Goal: Task Accomplishment & Management: Manage account settings

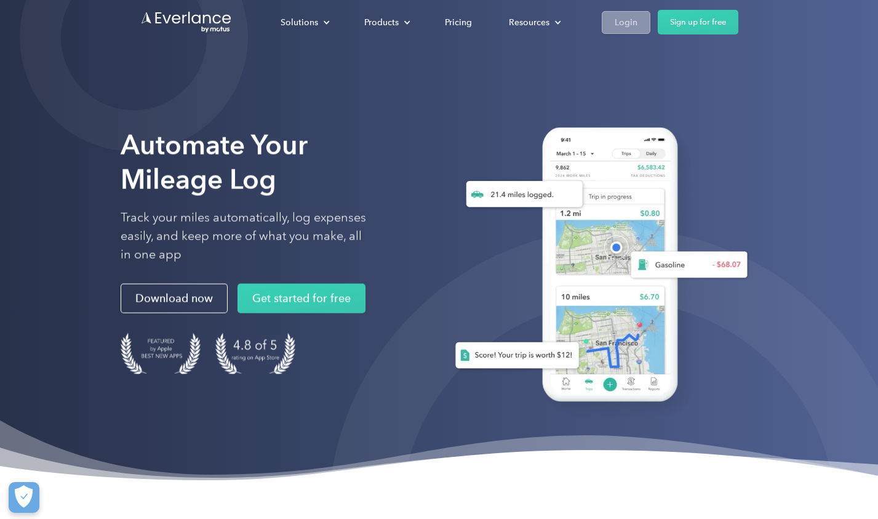
click at [632, 21] on div "Login" at bounding box center [626, 22] width 23 height 15
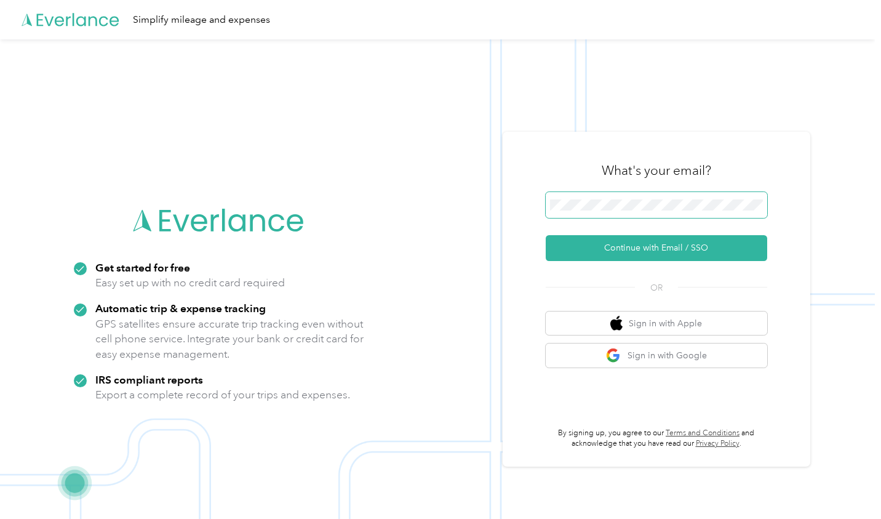
click at [578, 212] on span at bounding box center [657, 205] width 222 height 26
click at [591, 244] on button "Continue with Email / SSO" at bounding box center [657, 248] width 222 height 26
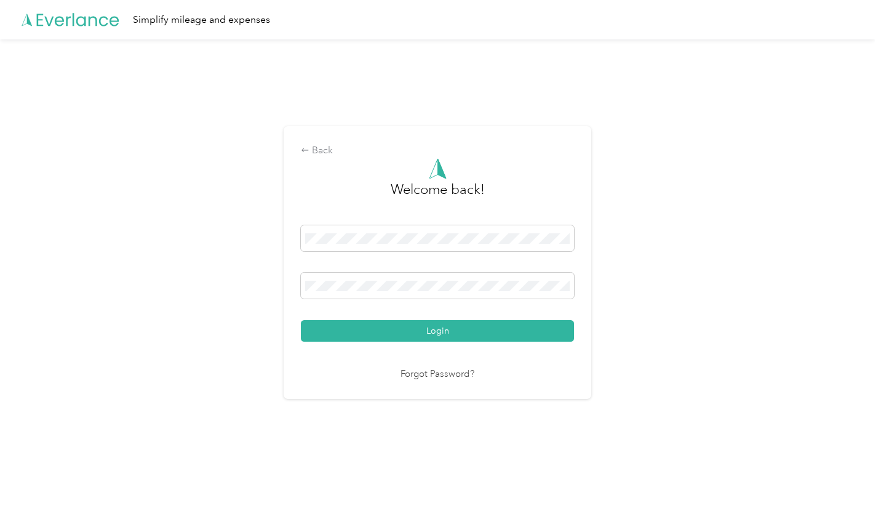
click at [390, 329] on button "Login" at bounding box center [437, 331] width 273 height 22
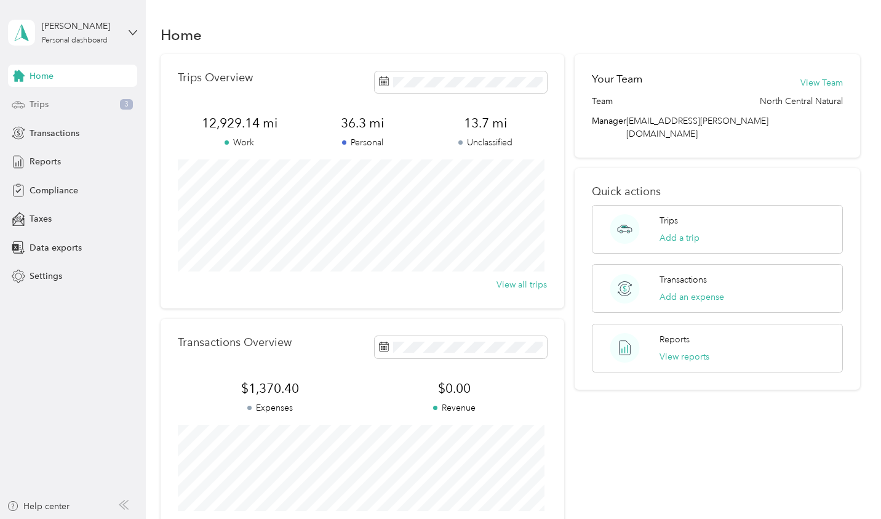
click at [52, 108] on div "Trips 3" at bounding box center [72, 105] width 129 height 22
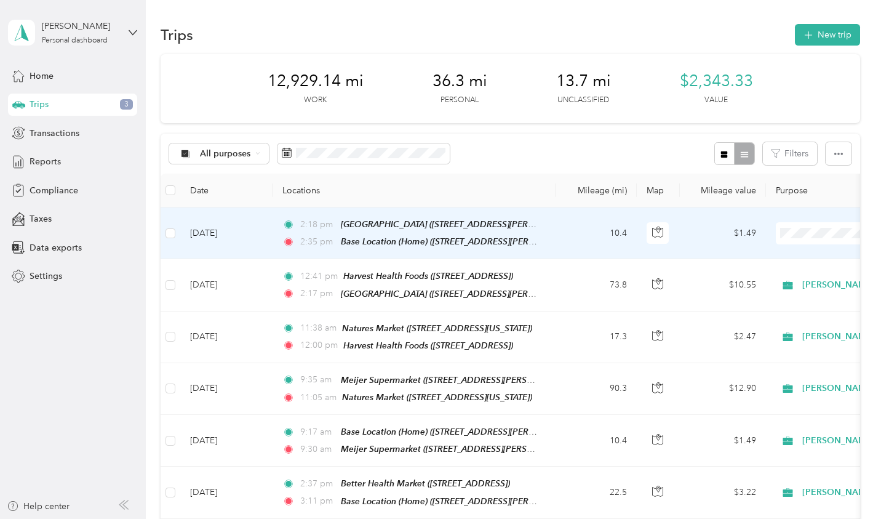
click at [767, 254] on span "[PERSON_NAME]" at bounding box center [816, 255] width 114 height 13
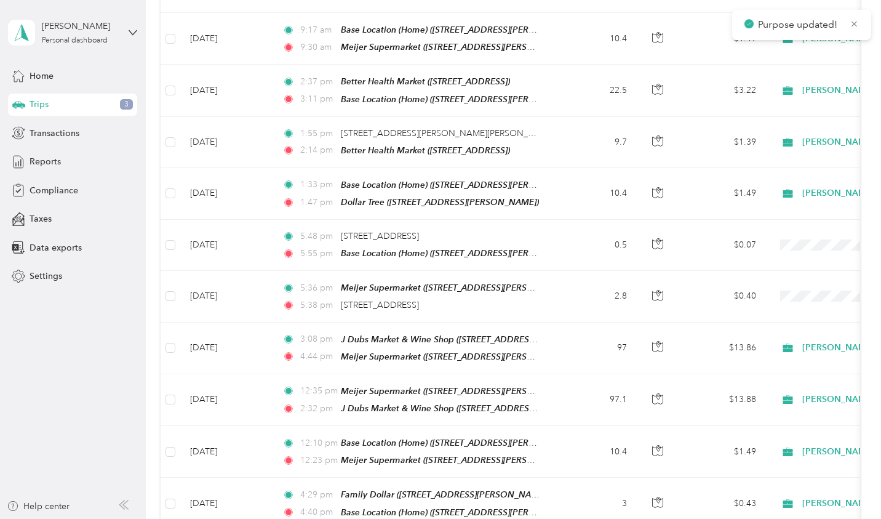
scroll to position [431, 0]
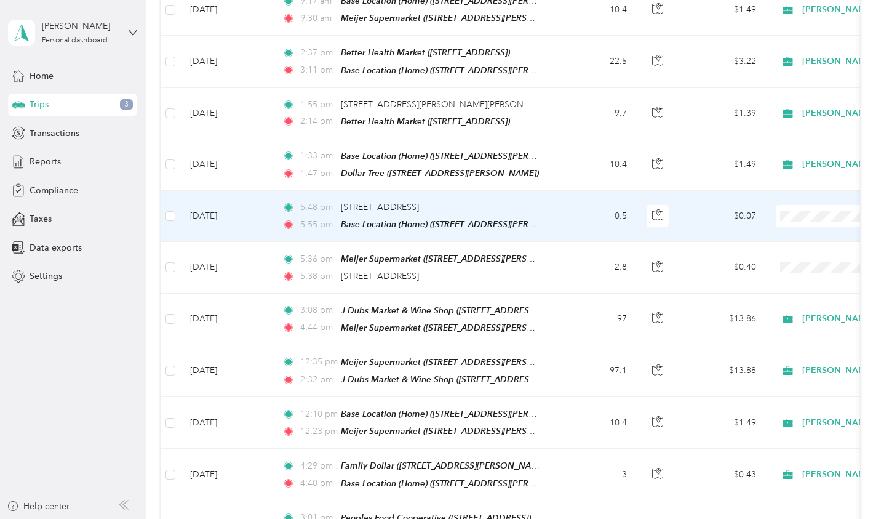
click at [770, 233] on span "[PERSON_NAME]" at bounding box center [816, 229] width 114 height 13
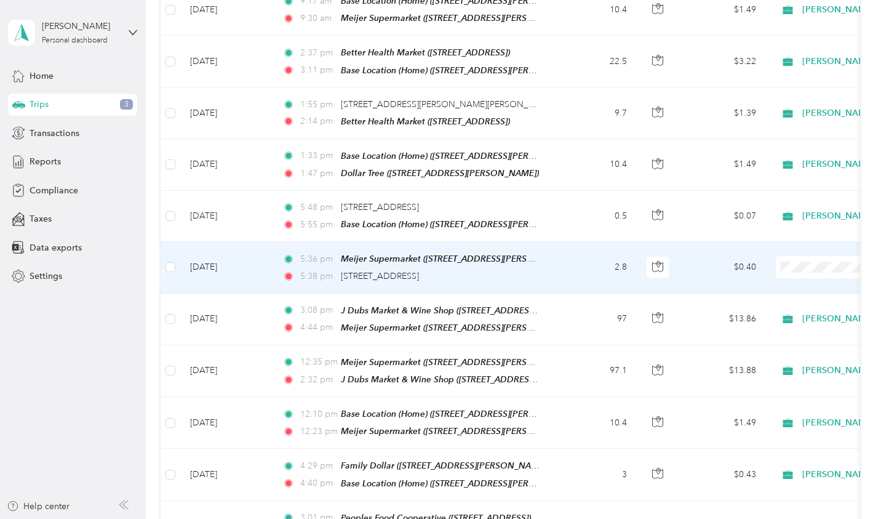
click at [776, 281] on span "[PERSON_NAME]" at bounding box center [816, 280] width 114 height 13
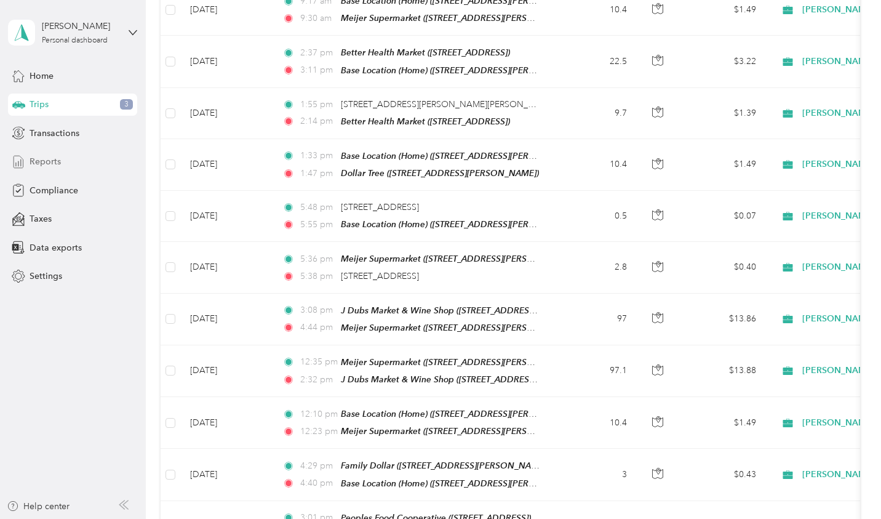
click at [42, 159] on span "Reports" at bounding box center [45, 161] width 31 height 13
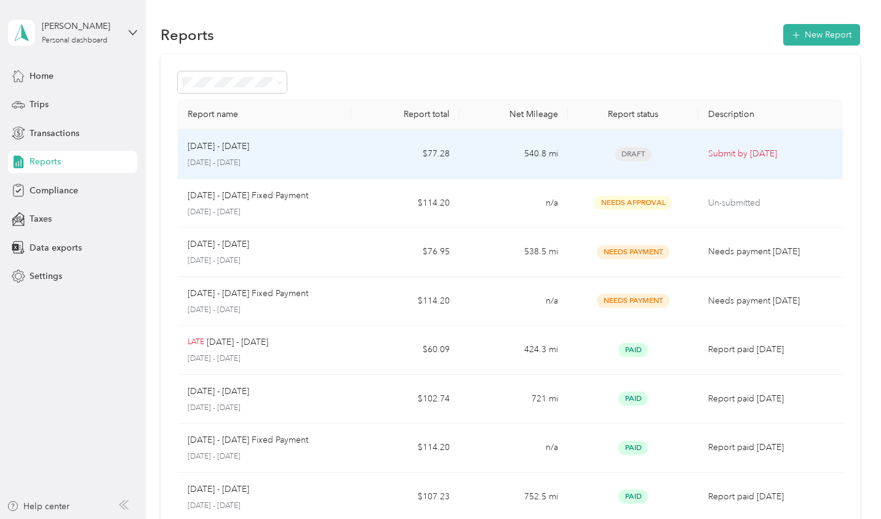
click at [277, 151] on div "[DATE] - [DATE]" at bounding box center [265, 147] width 154 height 14
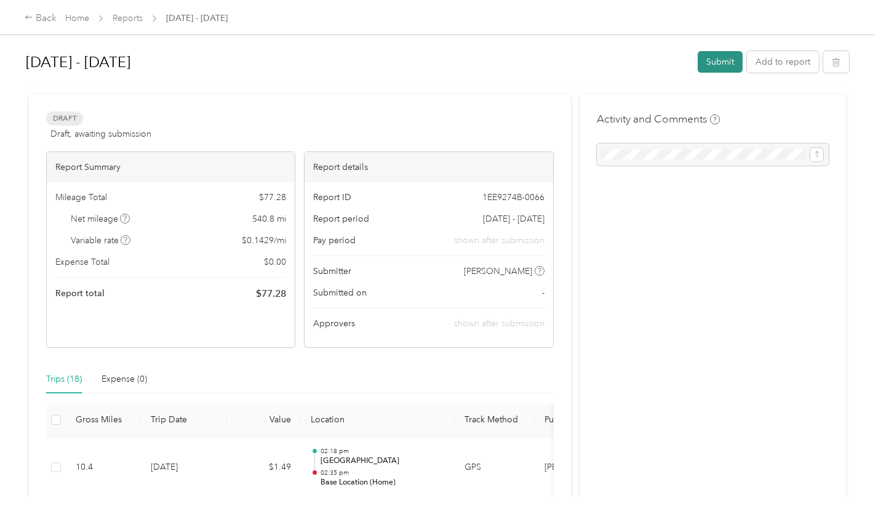
click at [730, 65] on button "Submit" at bounding box center [720, 62] width 45 height 22
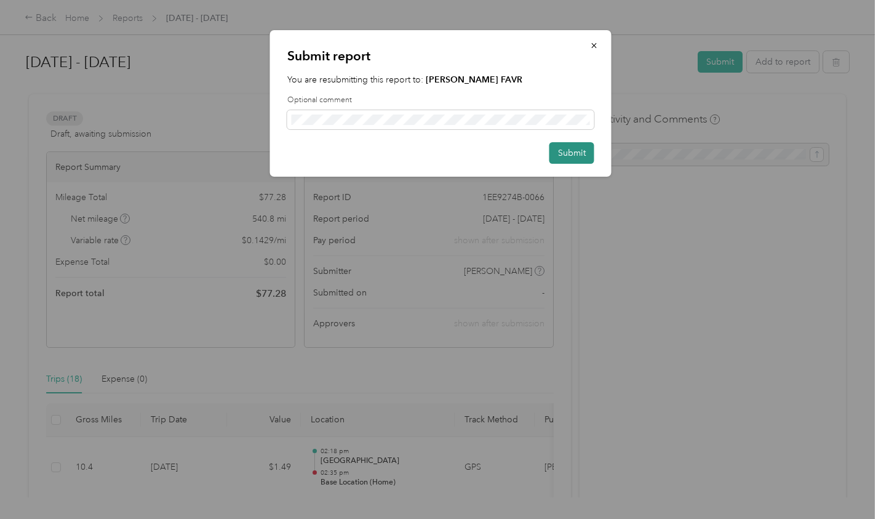
click at [573, 148] on button "Submit" at bounding box center [571, 153] width 45 height 22
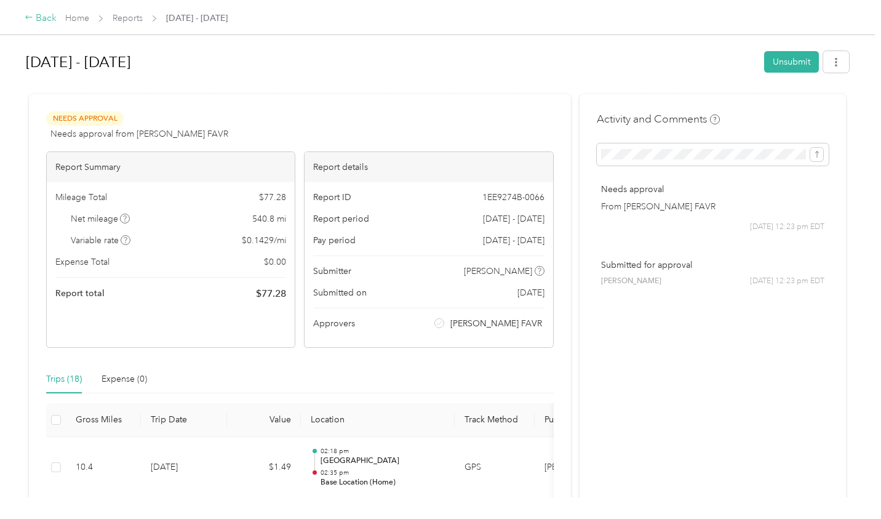
click at [44, 14] on div "Back" at bounding box center [41, 18] width 32 height 15
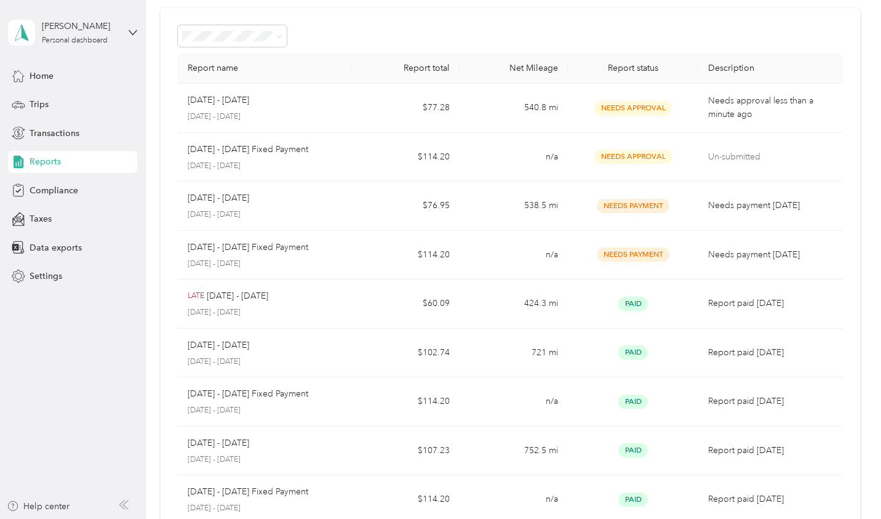
scroll to position [44, 0]
